Goal: Task Accomplishment & Management: Complete application form

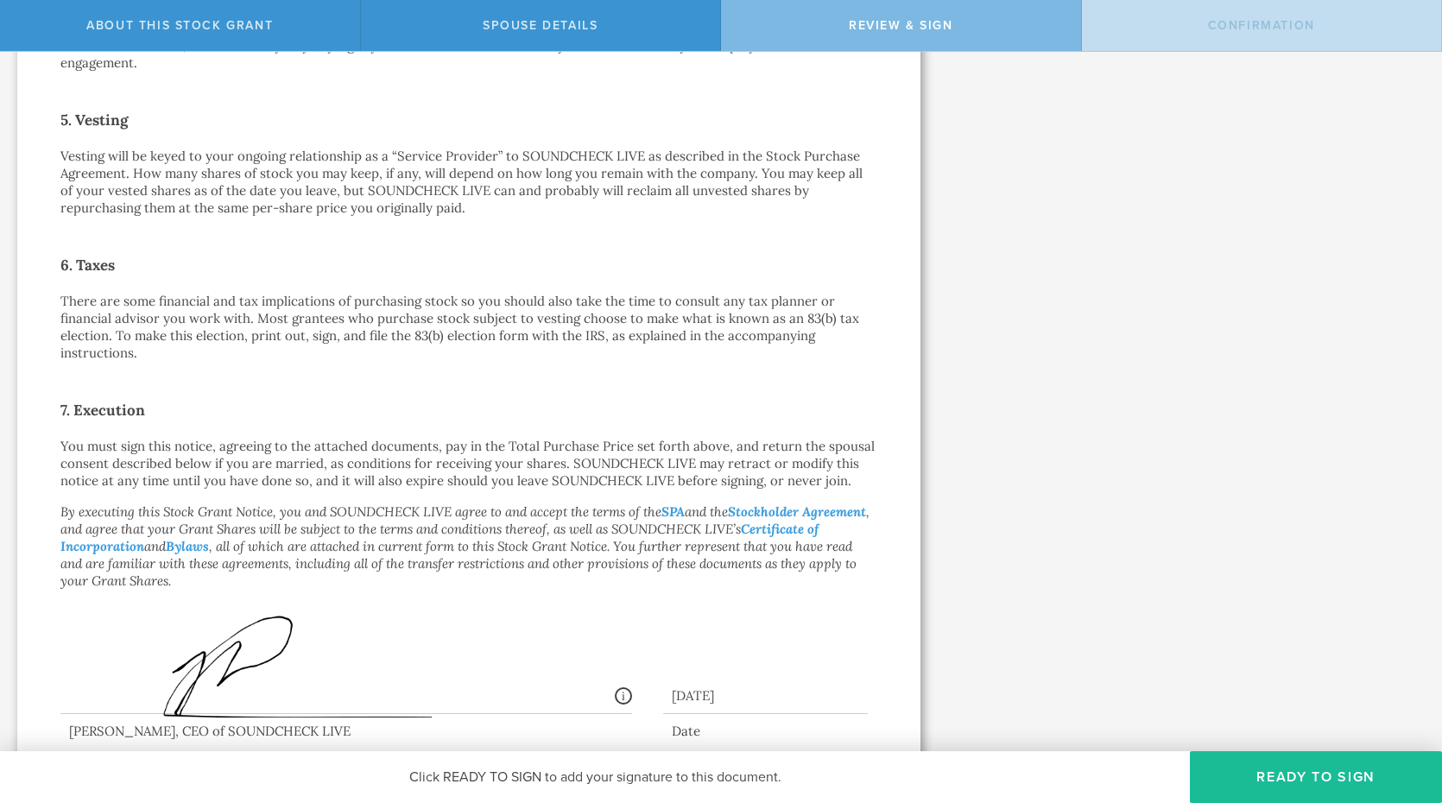
scroll to position [1017, 0]
drag, startPoint x: 415, startPoint y: 325, endPoint x: 604, endPoint y: 330, distance: 189.2
click at [604, 330] on p "There are some financial and tax implications of purchasing stock so you should…" at bounding box center [468, 326] width 817 height 69
copy p "83(b) election form with the IRS"
click at [343, 323] on p "There are some financial and tax implications of purchasing stock so you should…" at bounding box center [468, 326] width 817 height 69
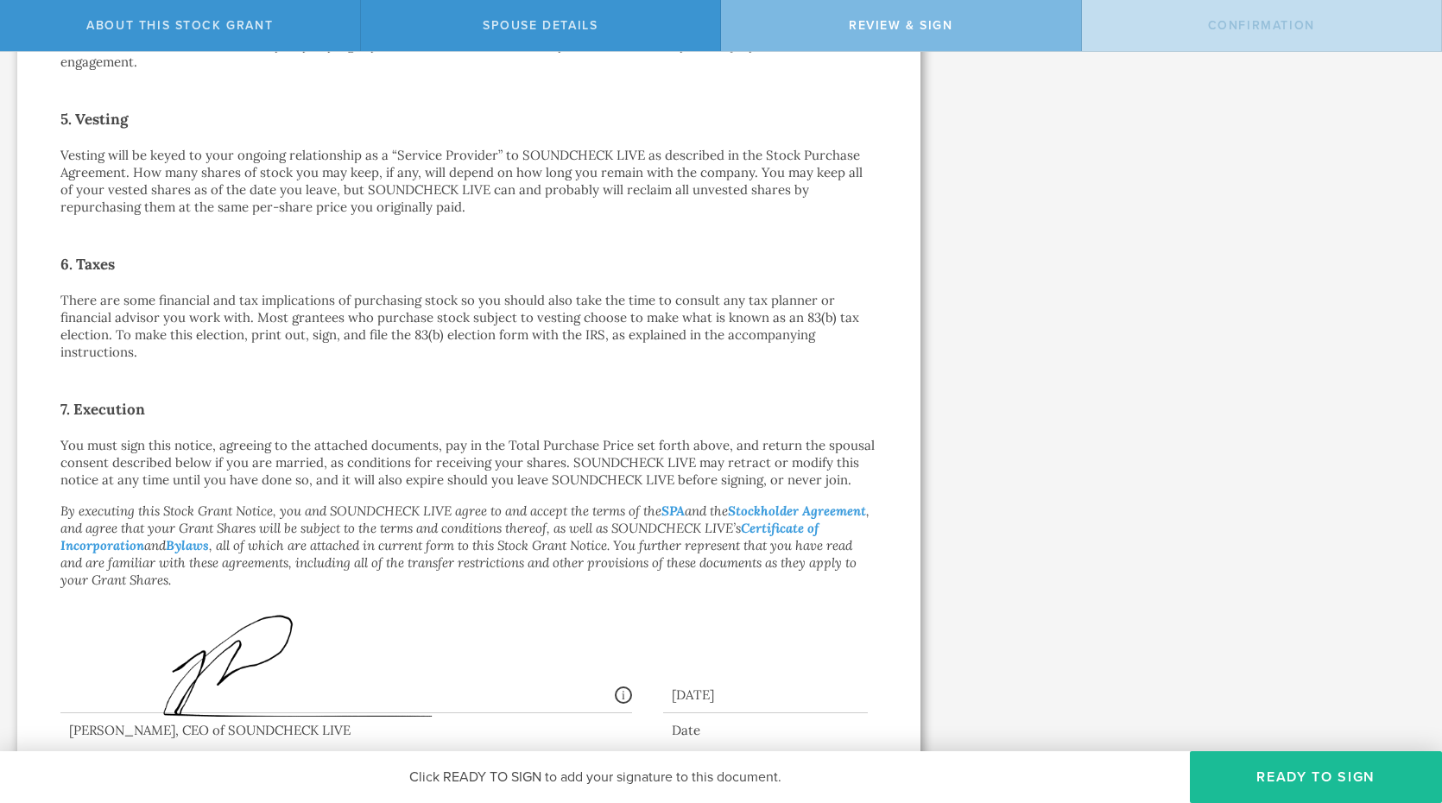
click at [343, 324] on p "There are some financial and tax implications of purchasing stock so you should…" at bounding box center [468, 326] width 817 height 69
click at [675, 503] on link "SPA" at bounding box center [673, 511] width 23 height 16
click at [728, 515] on link "Stockholder Agreement" at bounding box center [797, 511] width 138 height 16
click at [209, 540] on link "Bylaws" at bounding box center [187, 545] width 43 height 16
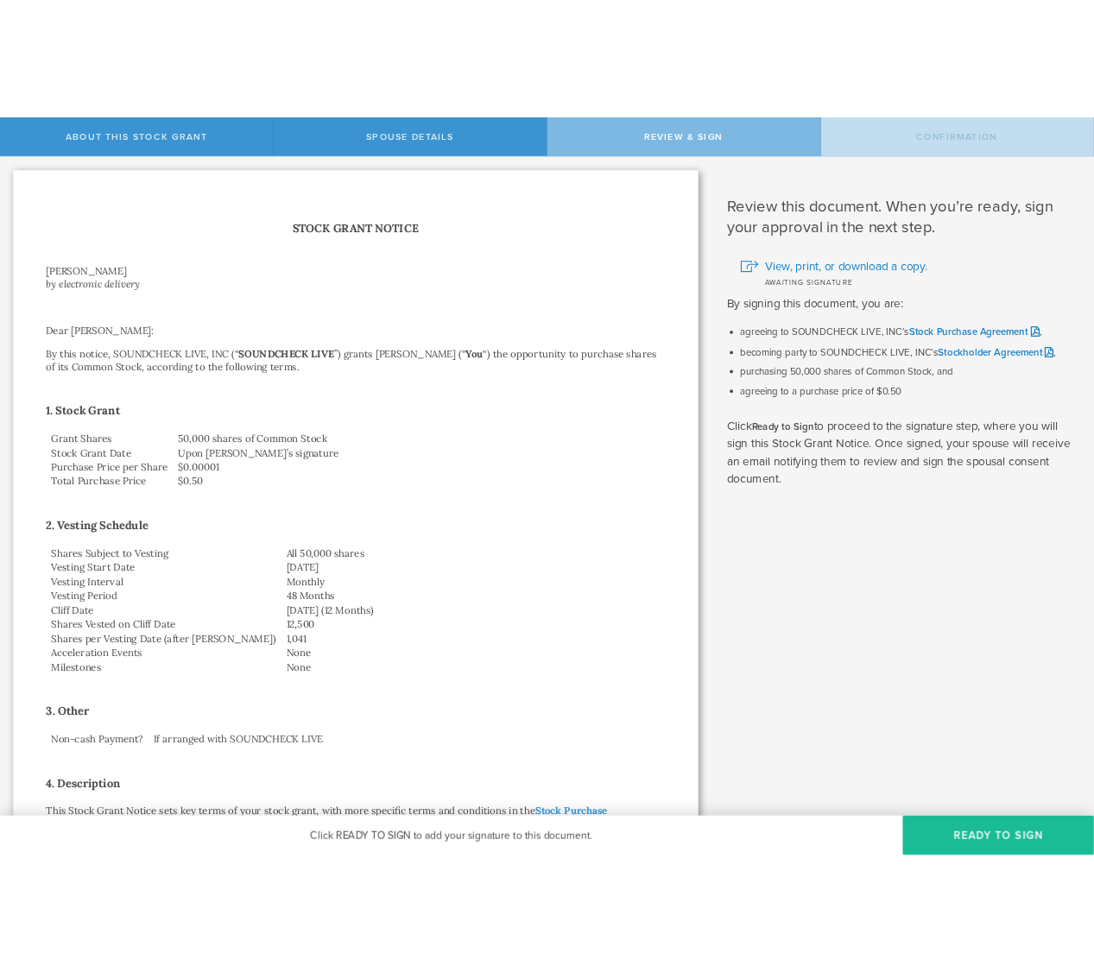
scroll to position [0, 0]
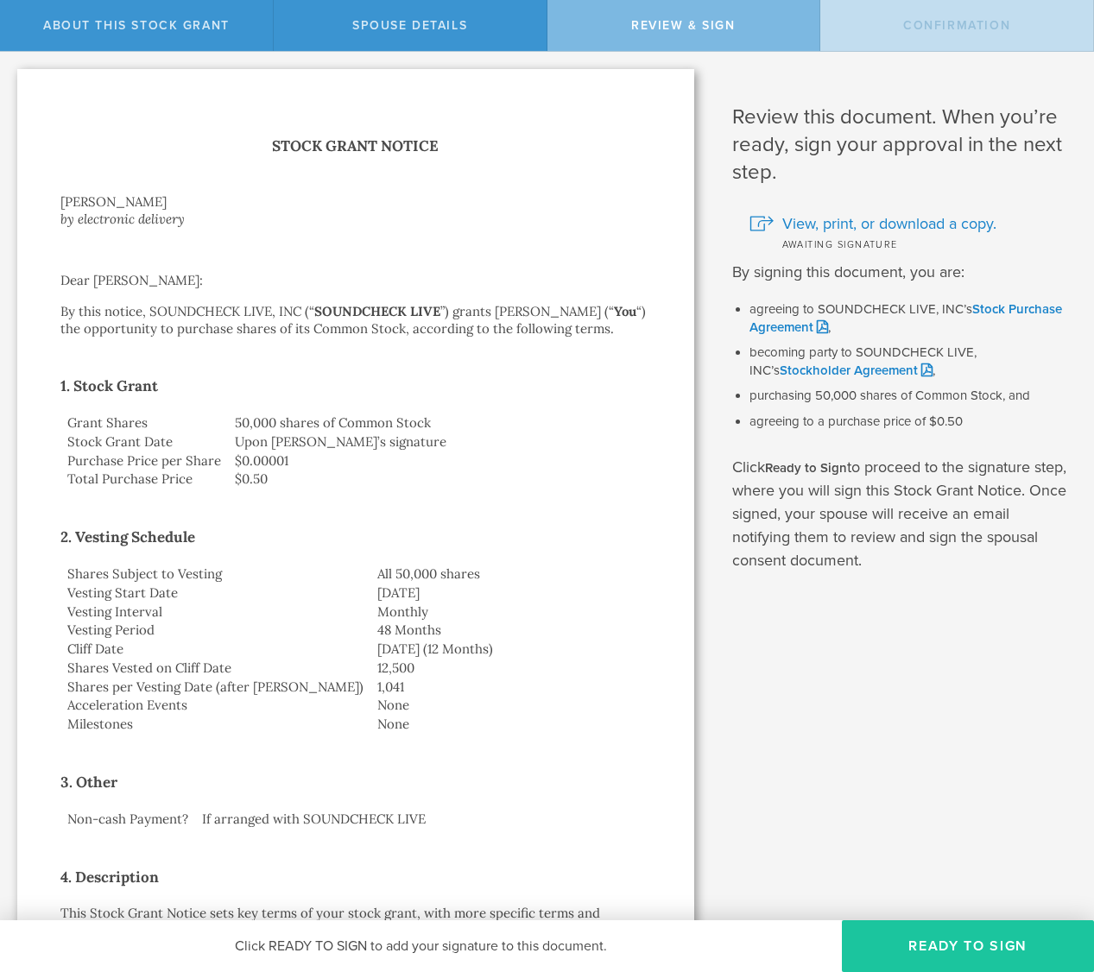
click at [906, 802] on button "Ready to Sign" at bounding box center [968, 947] width 252 height 52
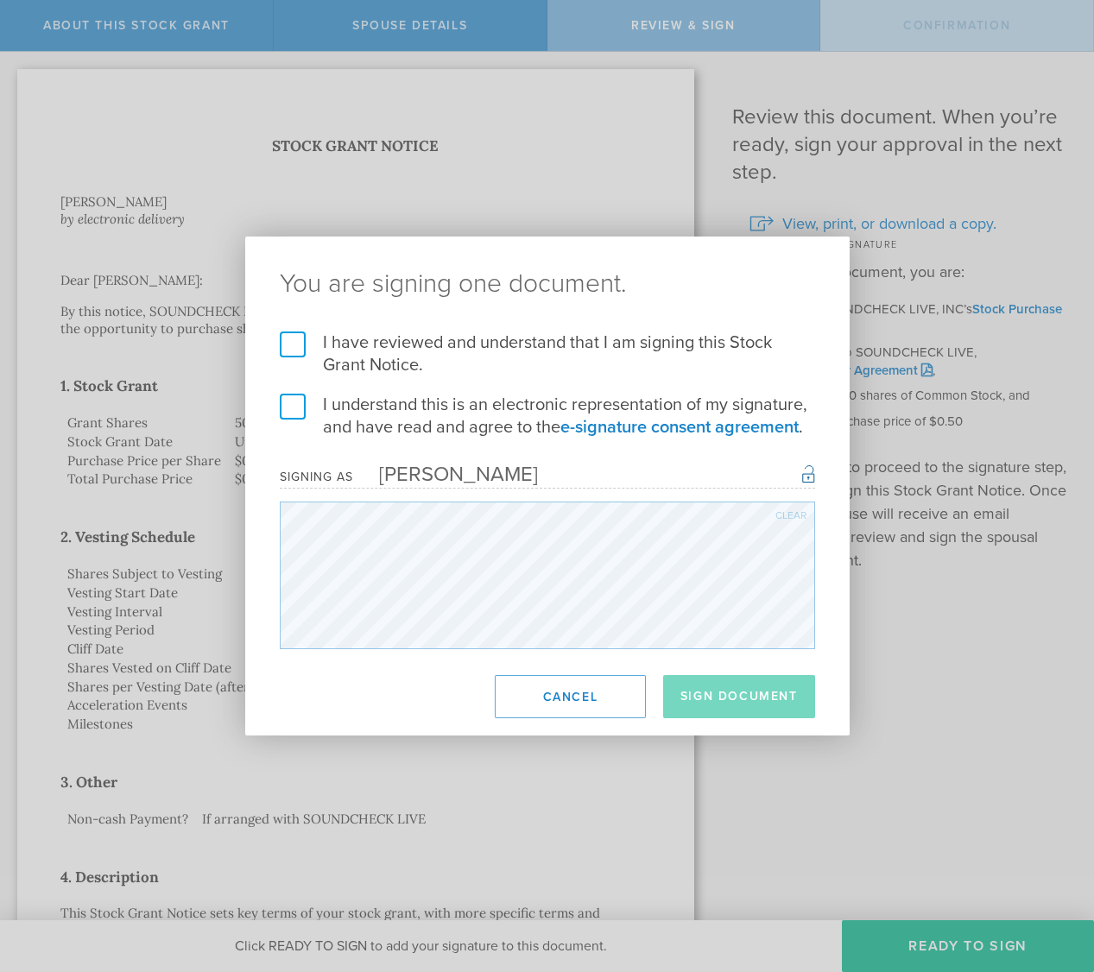
click at [291, 345] on label "I have reviewed and understand that I am signing this Stock Grant Notice." at bounding box center [547, 354] width 535 height 45
click at [0, 0] on input "I have reviewed and understand that I am signing this Stock Grant Notice." at bounding box center [0, 0] width 0 height 0
click at [288, 405] on label "I understand this is an electronic representation of my signature, and have rea…" at bounding box center [547, 416] width 535 height 45
click at [0, 0] on input "I understand this is an electronic representation of my signature, and have rea…" at bounding box center [0, 0] width 0 height 0
click at [723, 703] on button "Sign Document" at bounding box center [739, 696] width 152 height 43
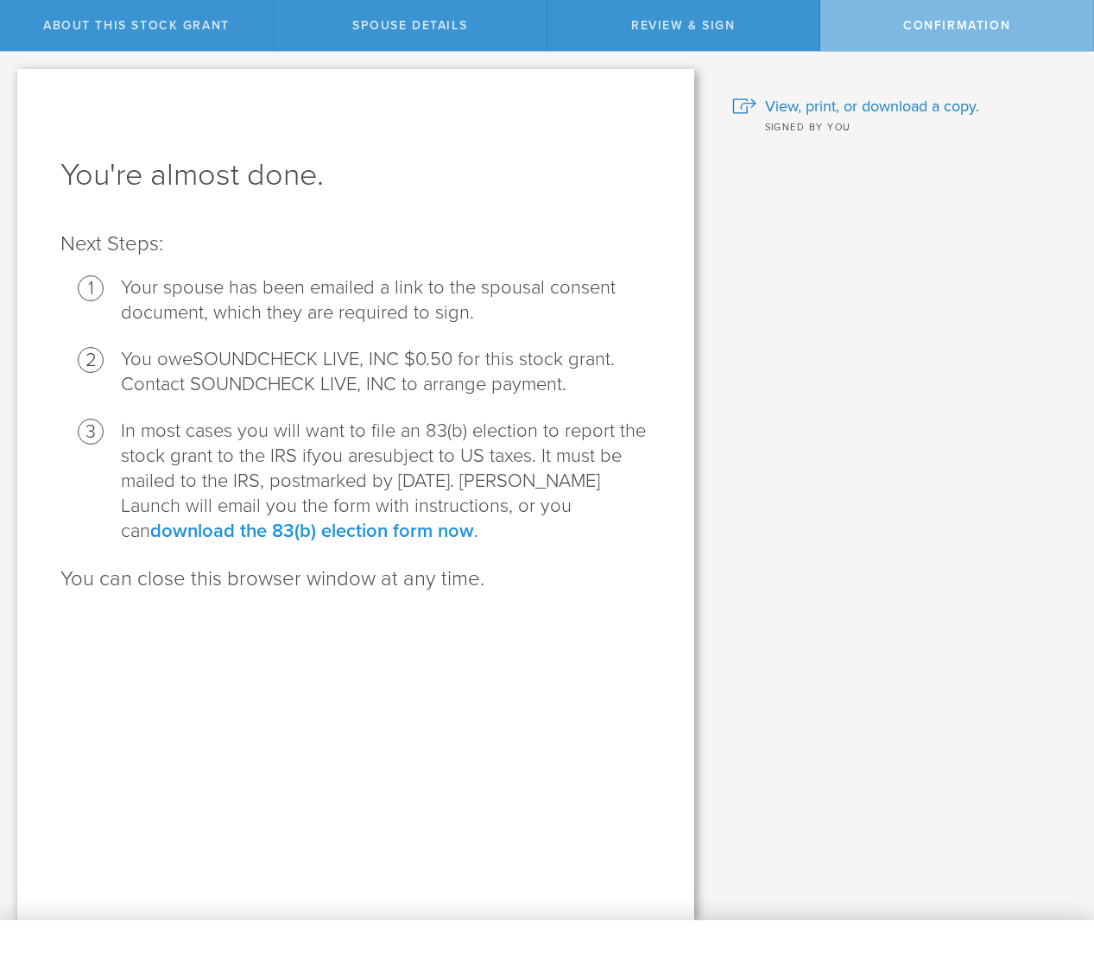
click at [474, 520] on link "download the 83(b) election form now" at bounding box center [312, 531] width 324 height 22
click at [838, 106] on span "View, print, or download a copy." at bounding box center [872, 106] width 214 height 22
